Goal: Information Seeking & Learning: Learn about a topic

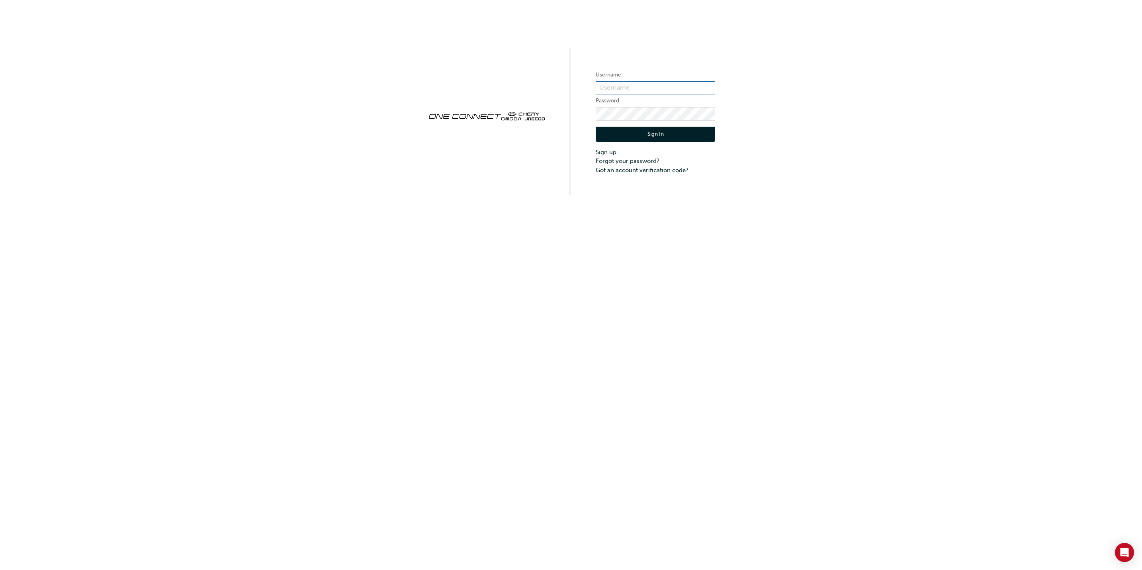
type input "cma0037"
click at [654, 135] on button "Sign In" at bounding box center [655, 134] width 119 height 15
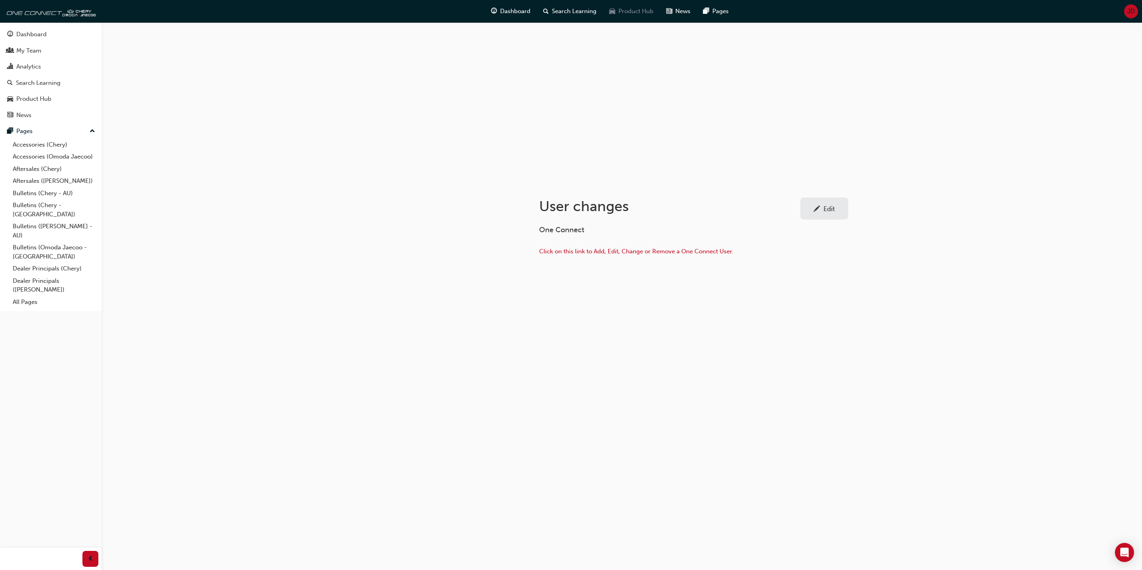
click at [645, 6] on div "Product Hub" at bounding box center [631, 11] width 57 height 16
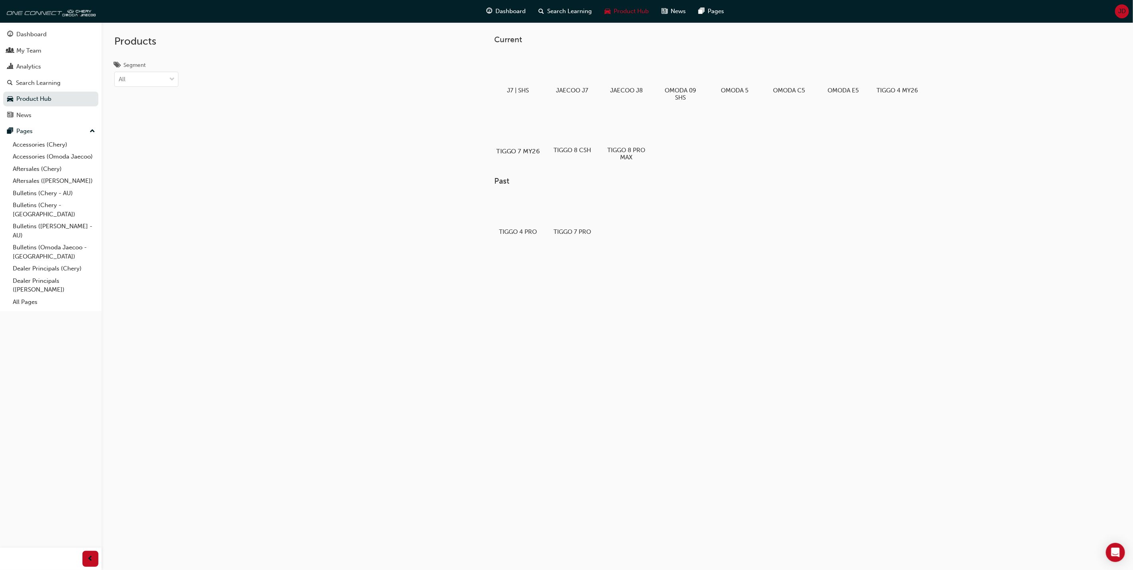
click at [524, 128] on div at bounding box center [518, 128] width 44 height 32
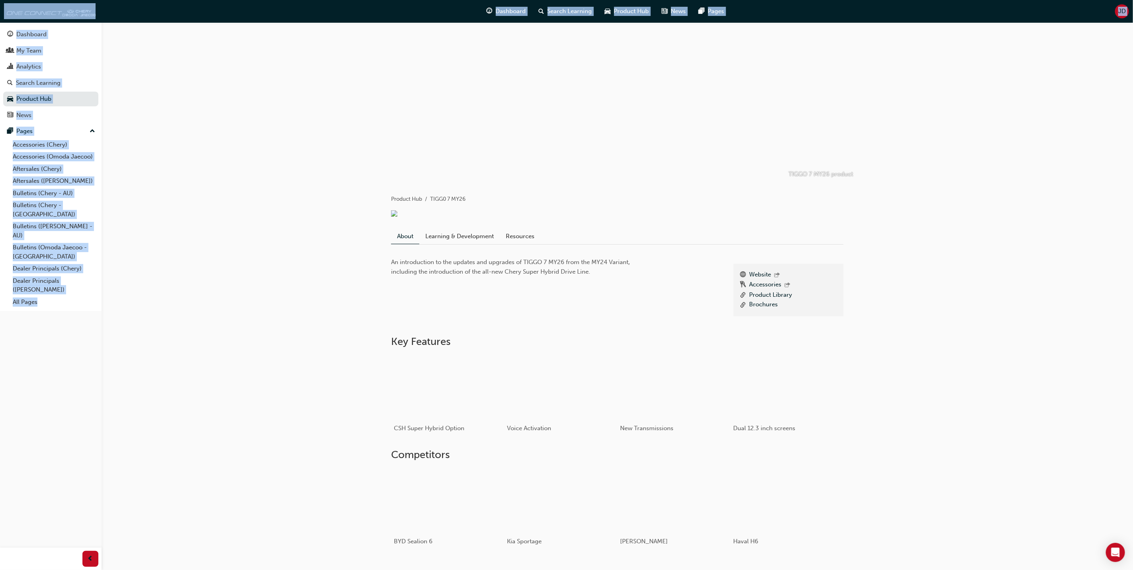
click at [962, 223] on div "TIGGO 7 MY26 product Product Hub TIGG0 7 MY26 About Learning & Development Reso…" at bounding box center [617, 354] width 1031 height 664
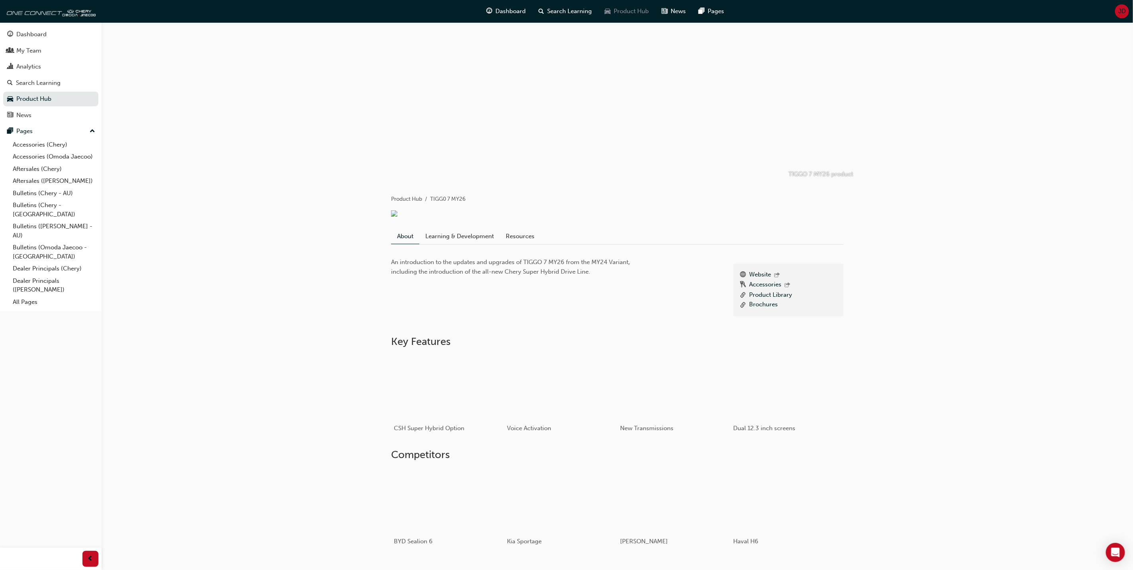
click at [618, 6] on div "Product Hub" at bounding box center [626, 11] width 57 height 16
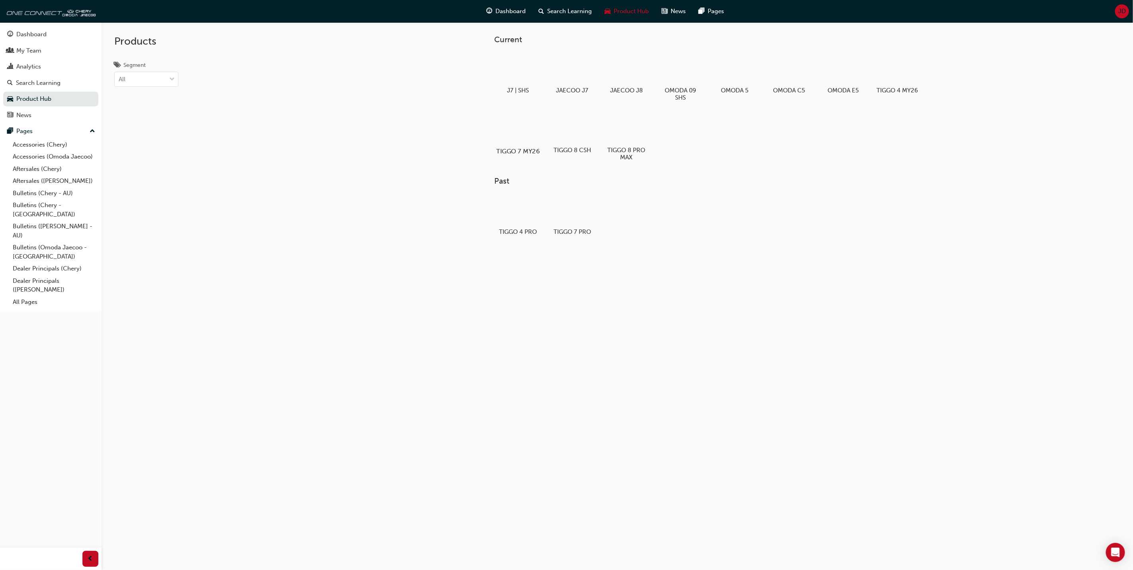
click at [515, 132] on div at bounding box center [518, 128] width 44 height 32
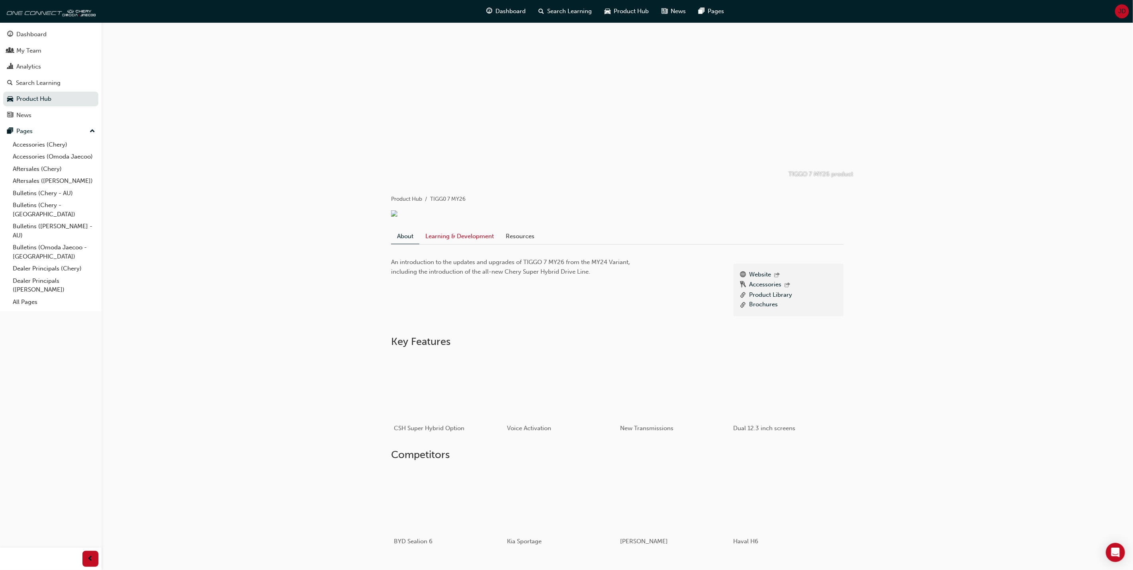
click at [459, 239] on link "Learning & Development" at bounding box center [459, 236] width 80 height 15
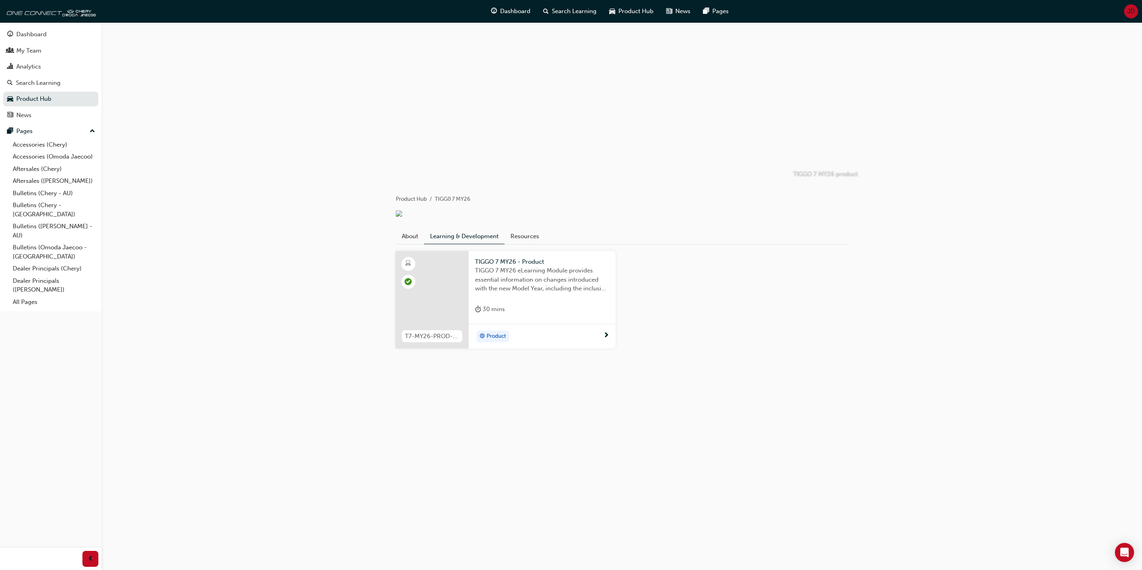
click at [498, 314] on div "30 mins" at bounding box center [490, 309] width 30 height 10
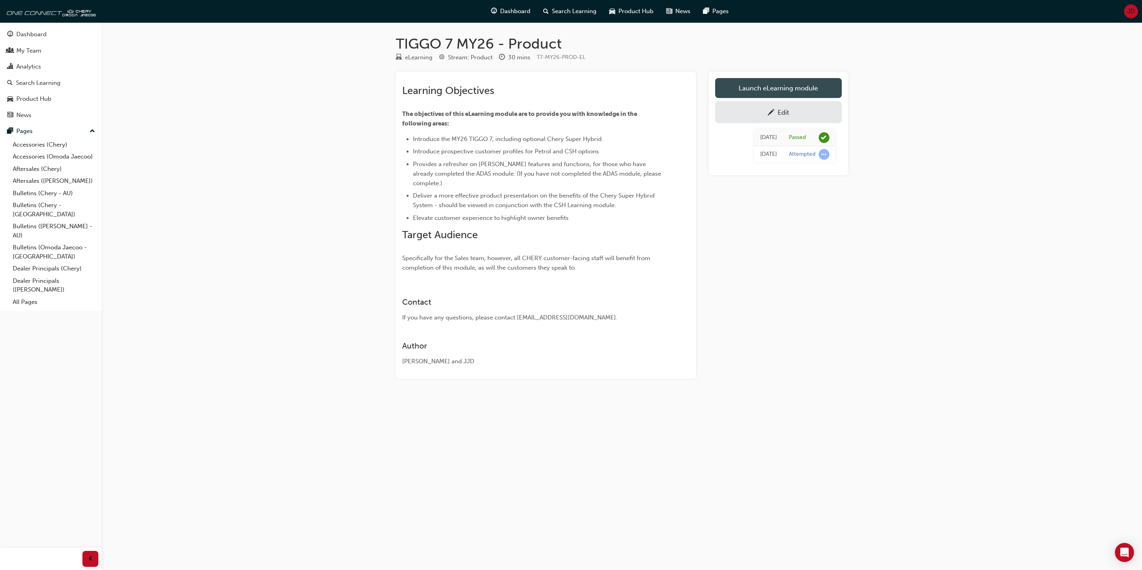
click at [771, 85] on link "Launch eLearning module" at bounding box center [778, 88] width 127 height 20
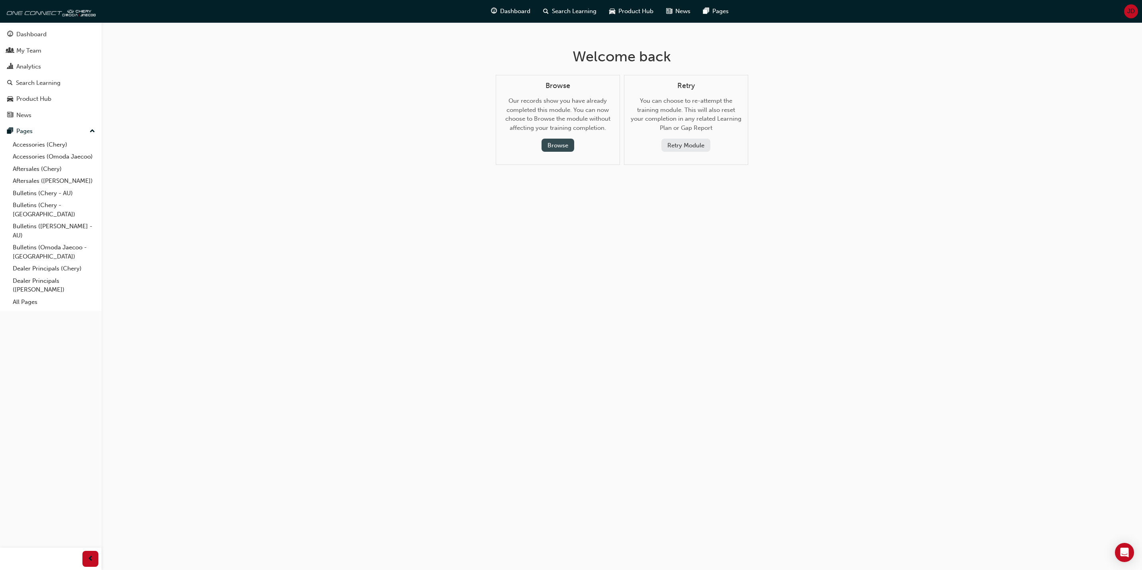
click at [550, 141] on button "Browse" at bounding box center [557, 145] width 33 height 13
